Goal: Information Seeking & Learning: Learn about a topic

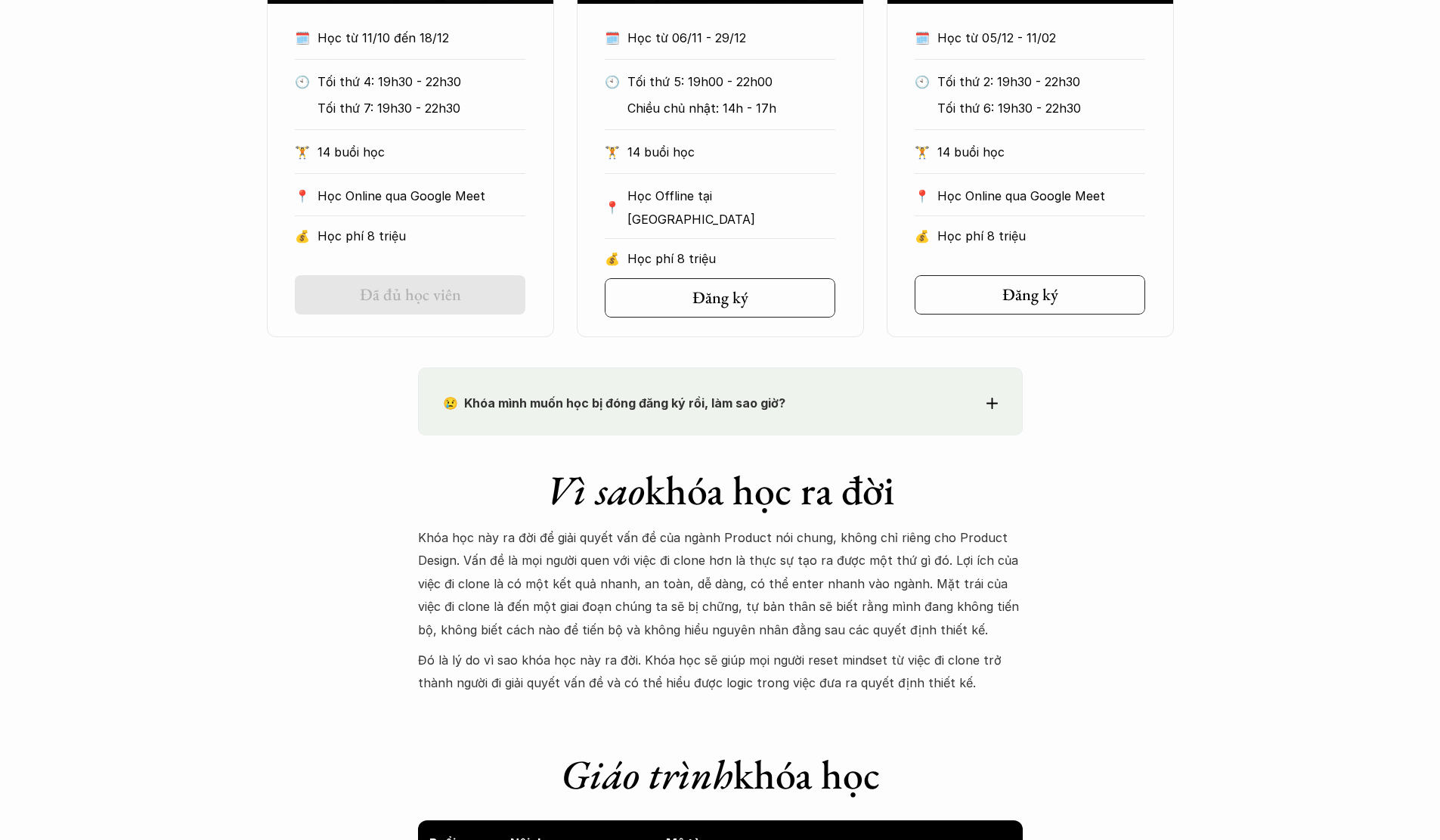
scroll to position [1134, 0]
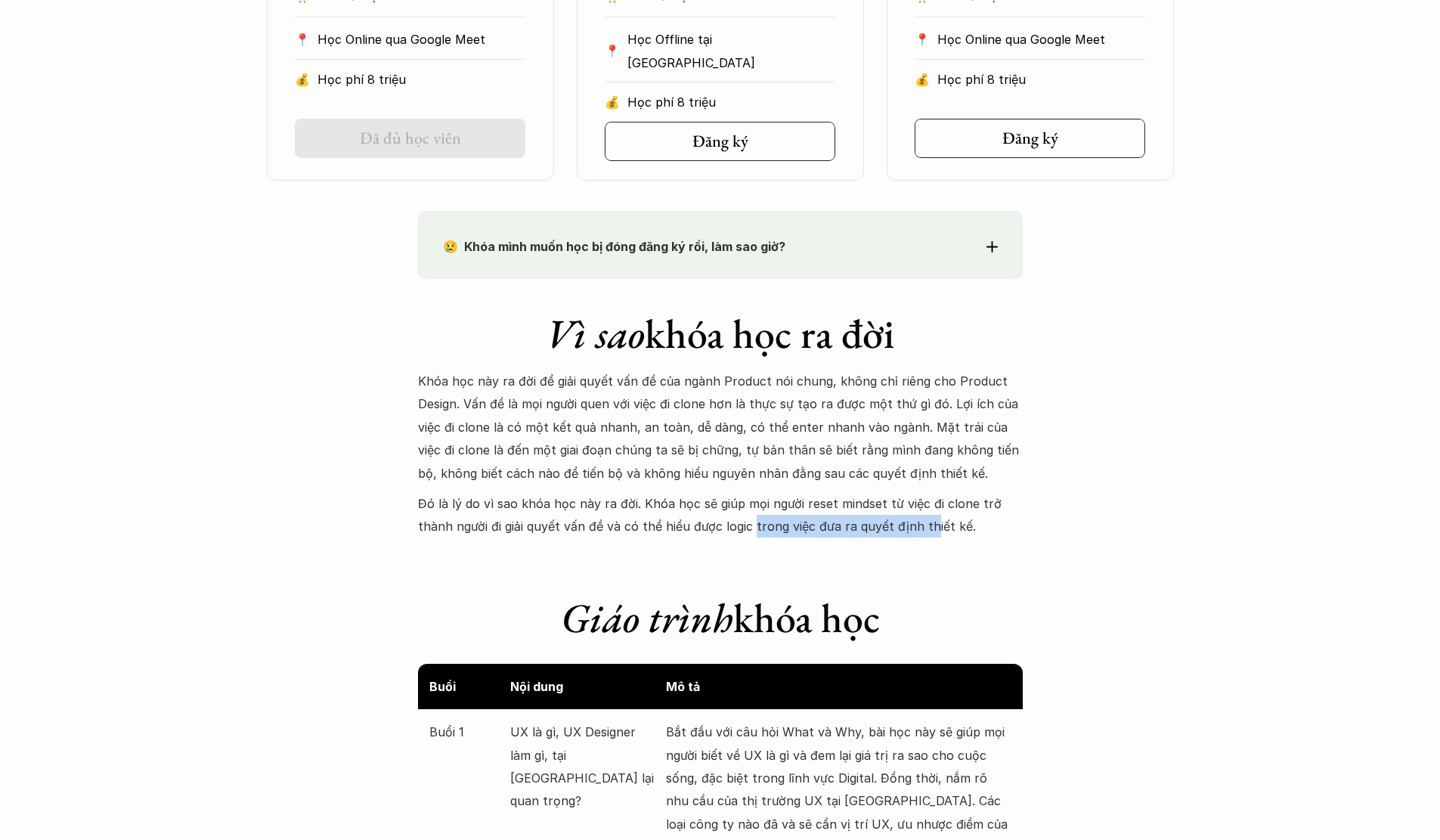
drag, startPoint x: 718, startPoint y: 525, endPoint x: 893, endPoint y: 526, distance: 175.0
click at [893, 526] on p "Đó là lý do vì sao khóa học này ra đời. Khóa học sẽ giúp mọi người reset mindse…" at bounding box center [720, 514] width 605 height 46
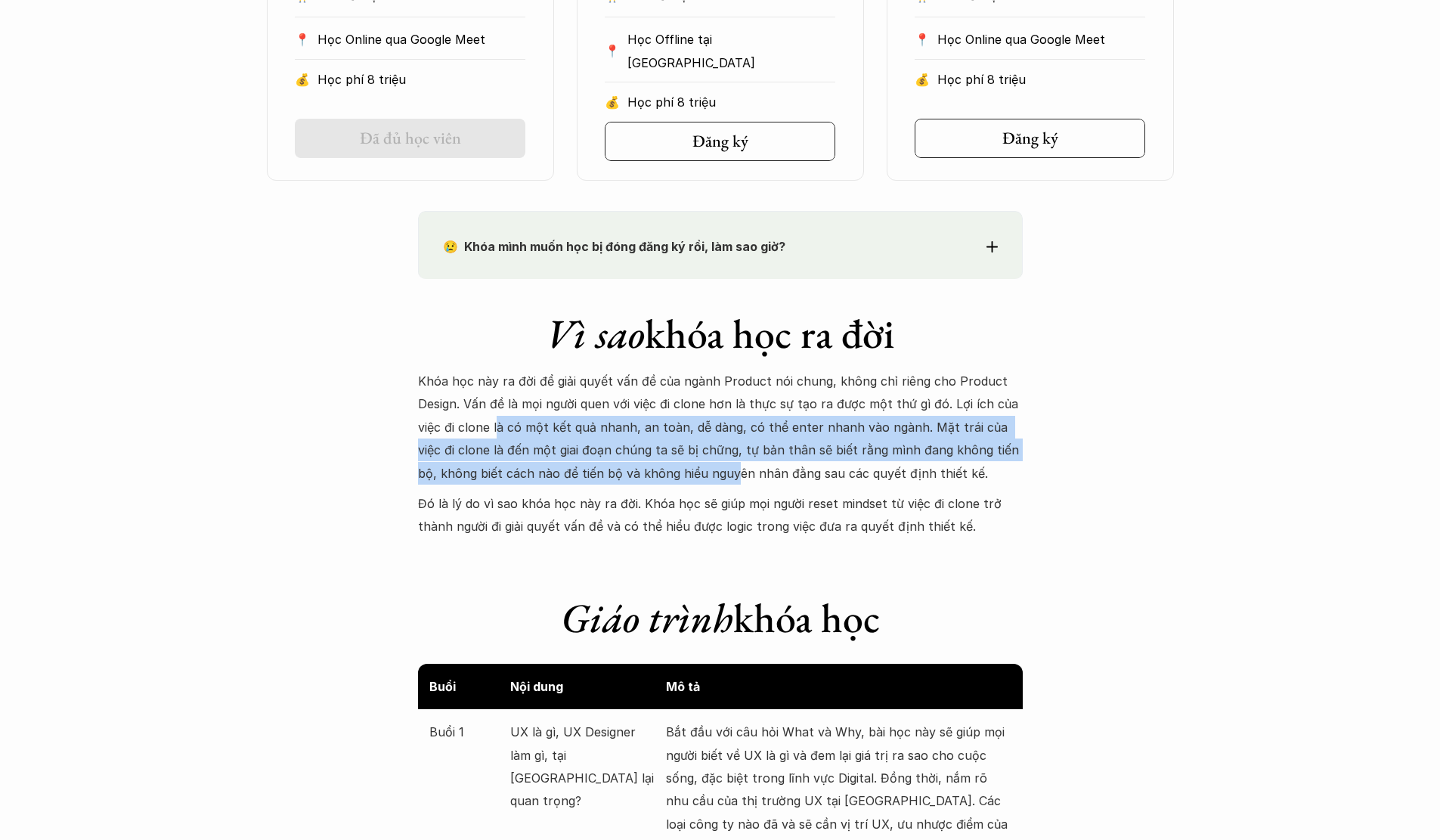
drag, startPoint x: 506, startPoint y: 418, endPoint x: 710, endPoint y: 462, distance: 208.7
click at [710, 462] on p "Khóa học này ra đời để giải quyết vấn đề của ngành Product nói chung, không chỉ…" at bounding box center [720, 428] width 605 height 115
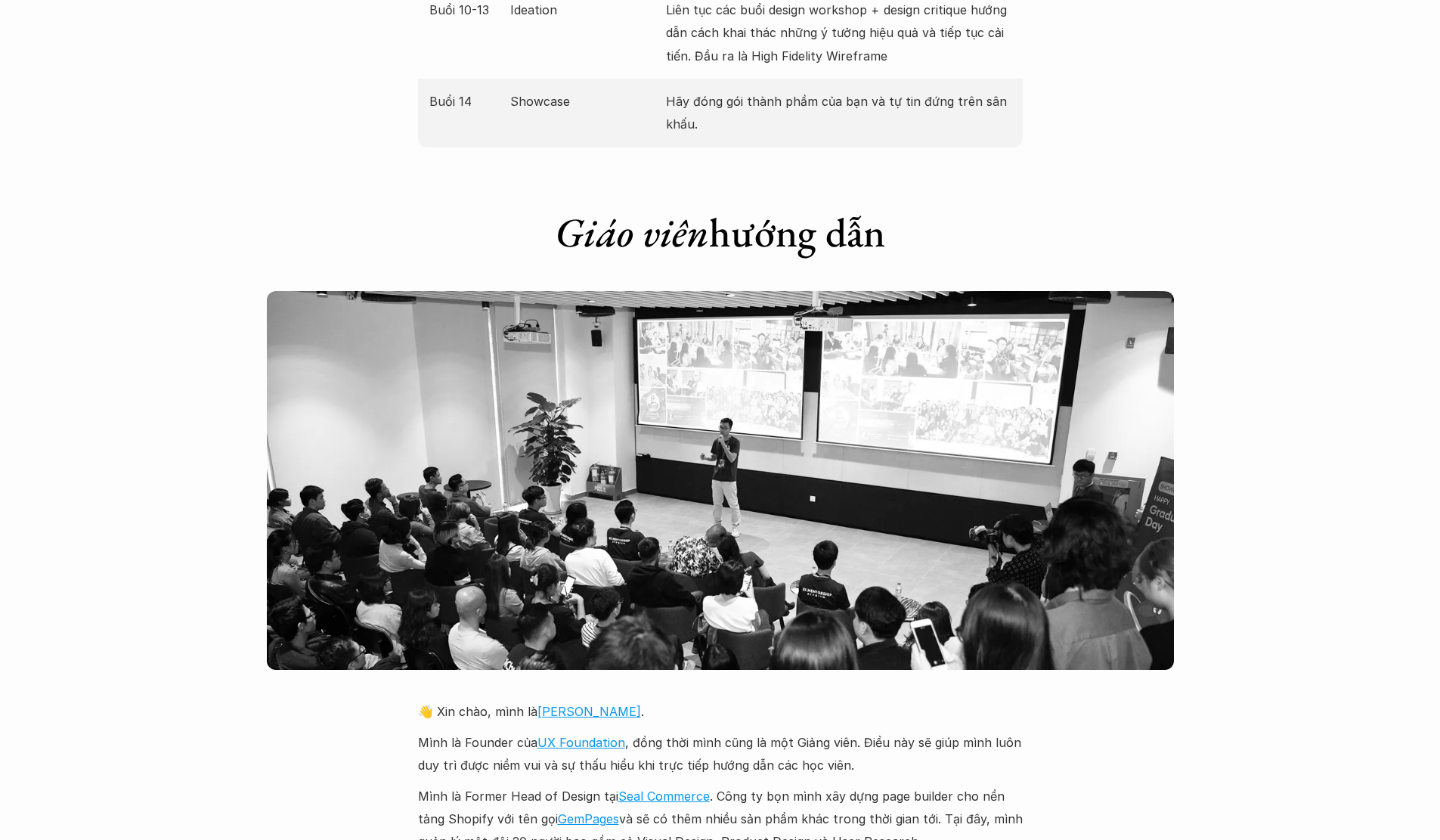
scroll to position [3174, 0]
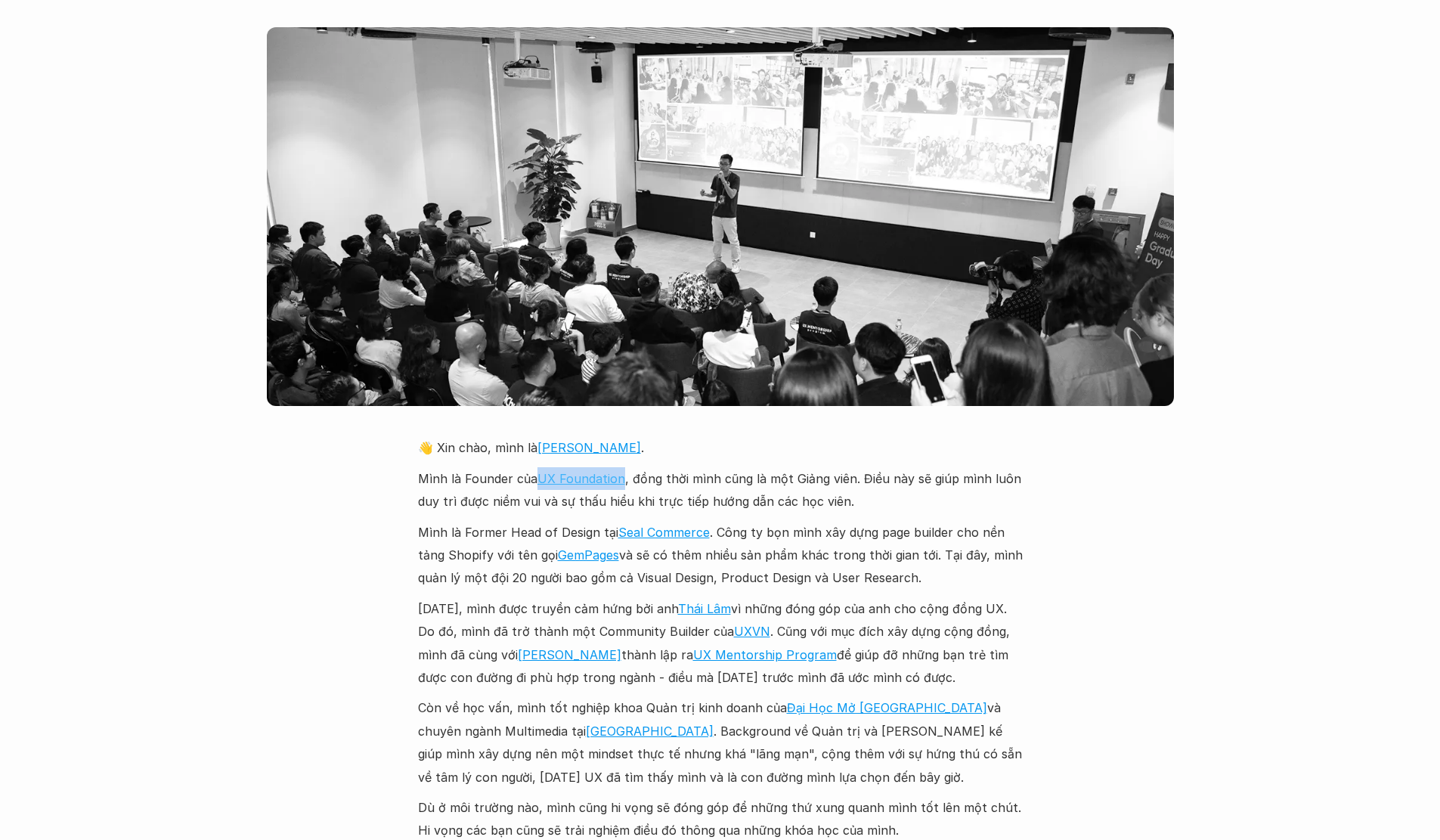
drag, startPoint x: 536, startPoint y: 458, endPoint x: 618, endPoint y: 459, distance: 82.0
click at [618, 467] on p "Mình là Founder của UX Foundation , đồng thời mình cũng là một Giảng viên. Điều…" at bounding box center [720, 490] width 605 height 46
copy link "UX Foundation"
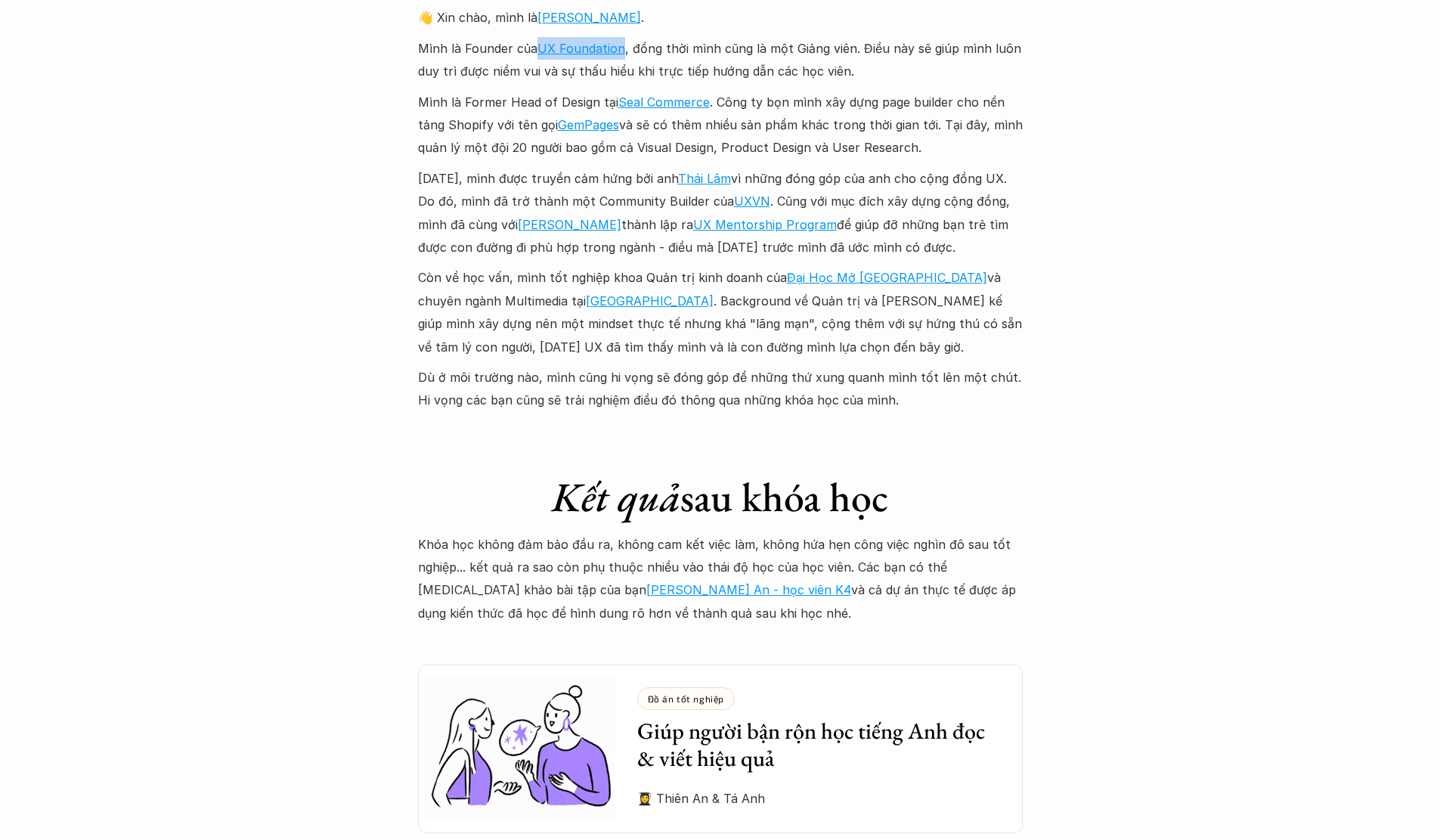
scroll to position [3628, 0]
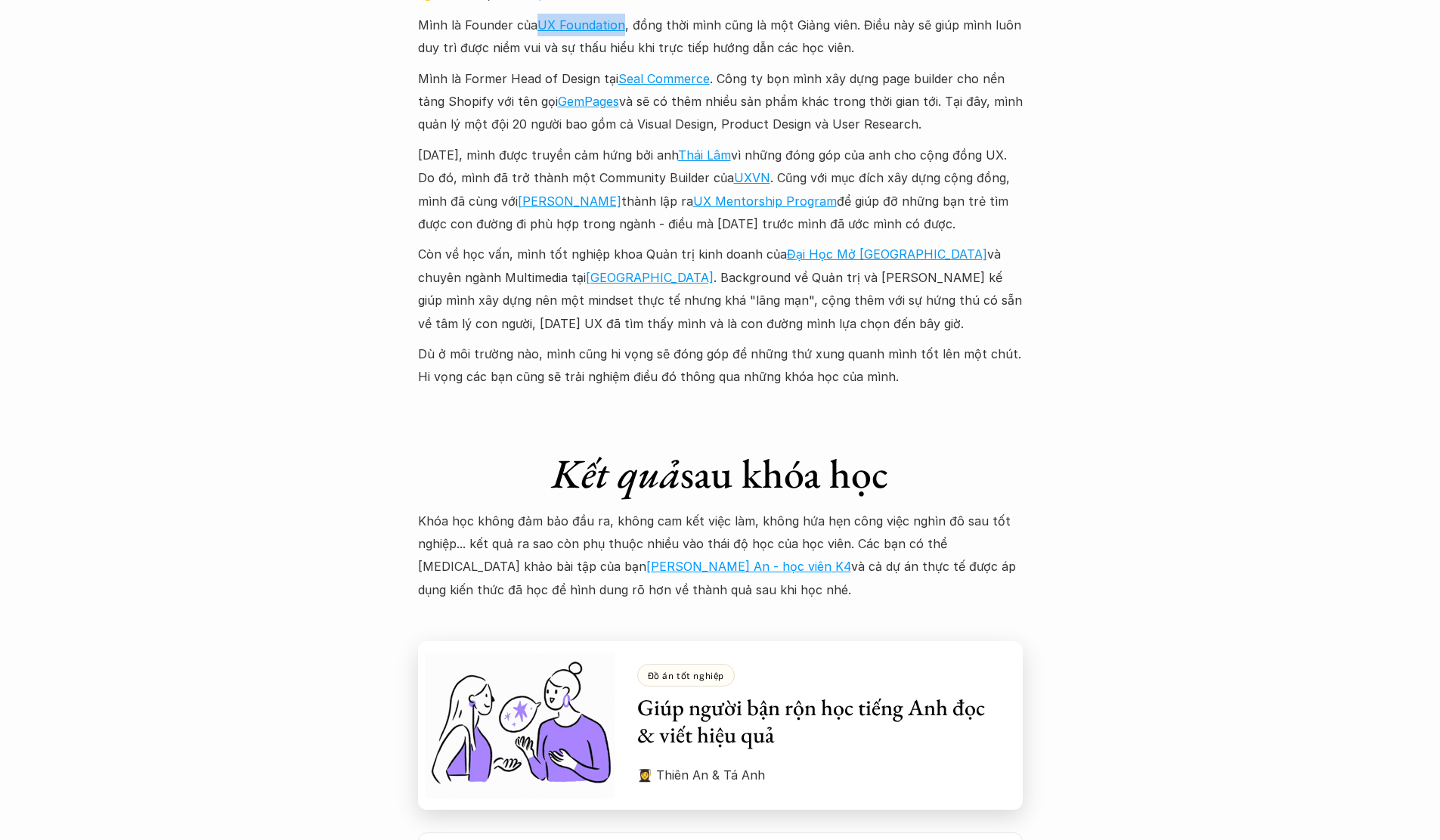
click at [799, 707] on h3 "Giúp người bận rộn học tiếng Anh đọc & viết hiệu quả" at bounding box center [819, 721] width 363 height 55
